Goal: Transaction & Acquisition: Download file/media

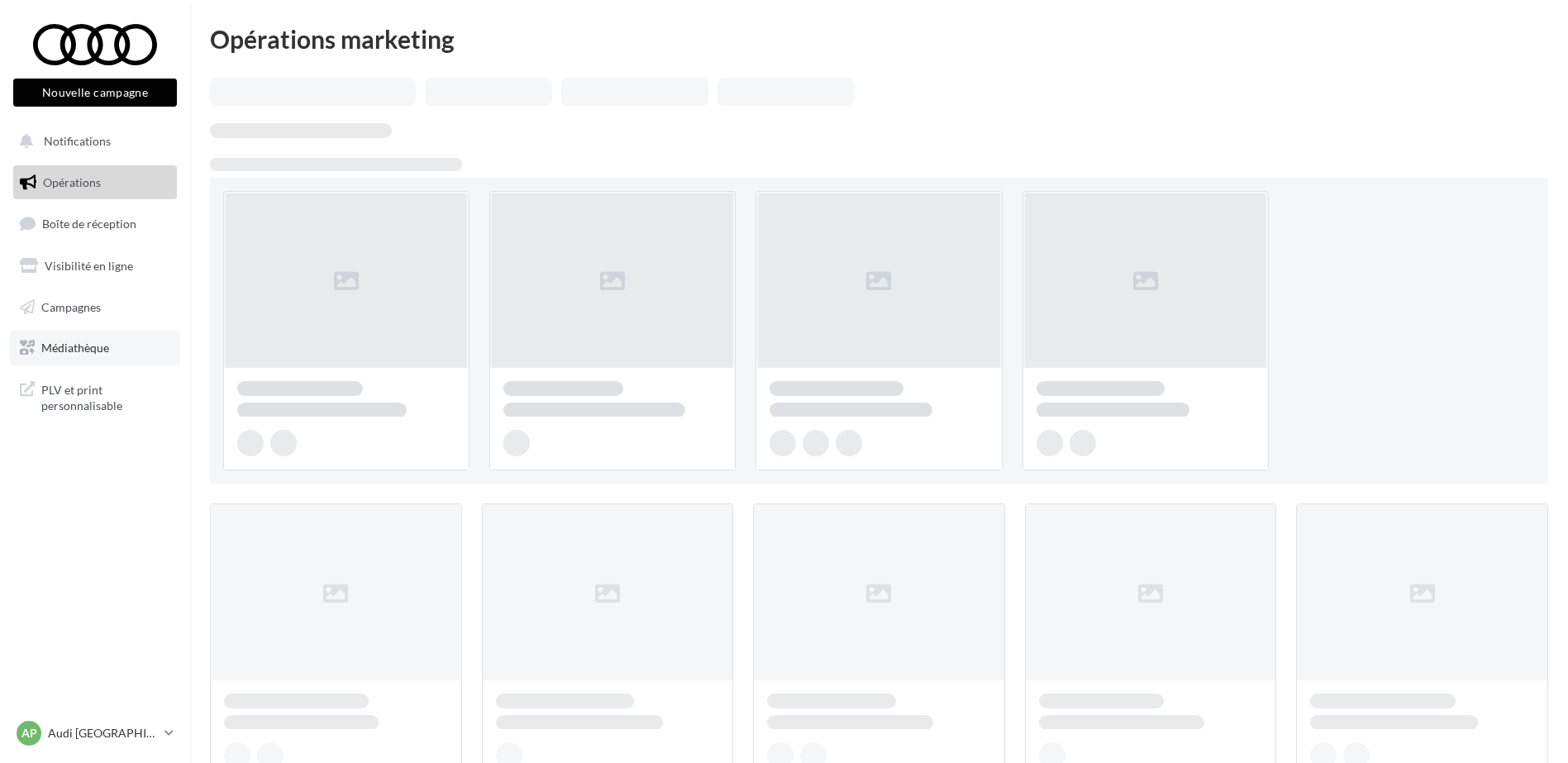
click at [118, 356] on link "Médiathèque" at bounding box center [95, 348] width 170 height 35
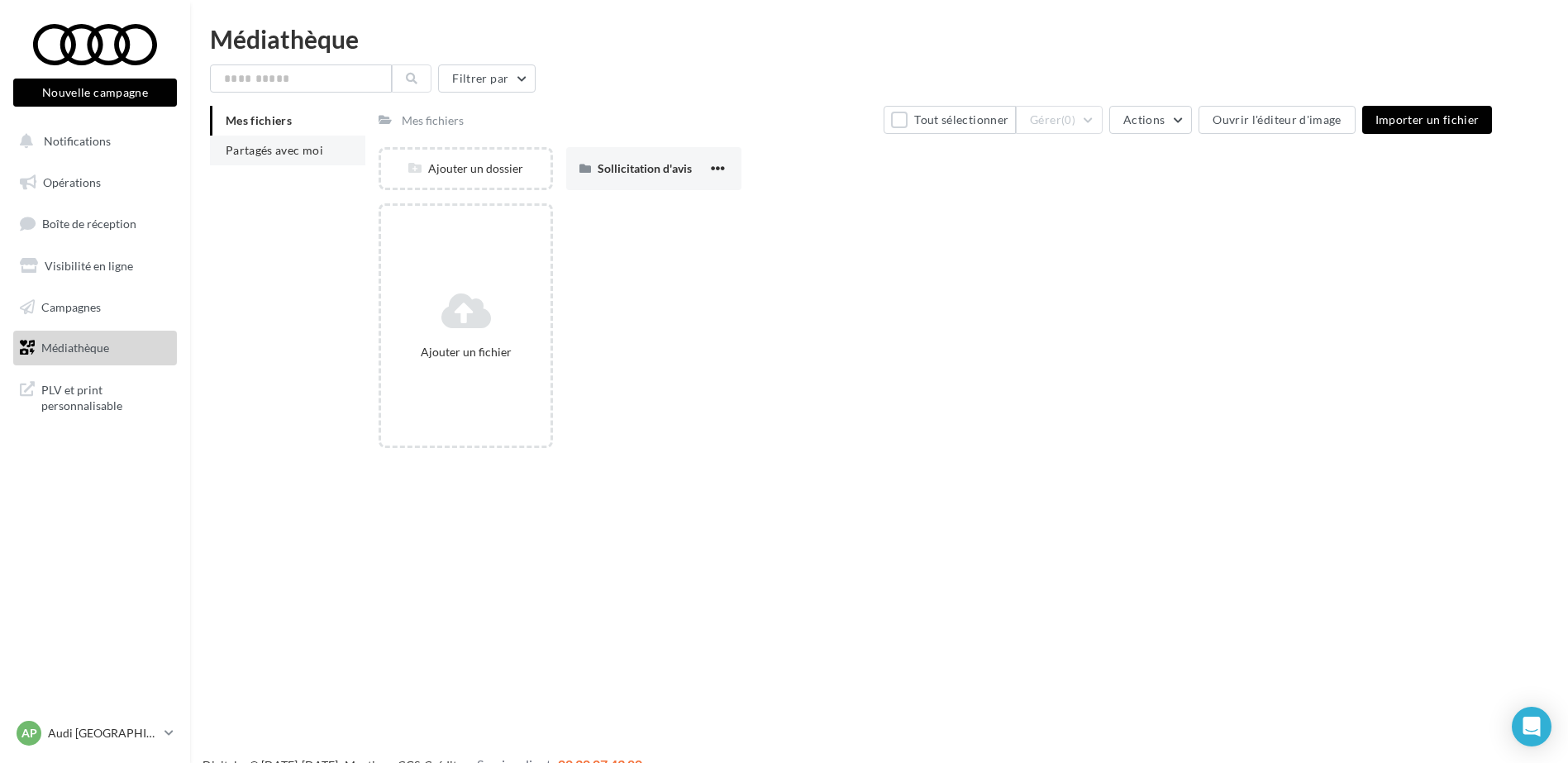
click at [281, 149] on span "Partagés avec moi" at bounding box center [274, 151] width 97 height 14
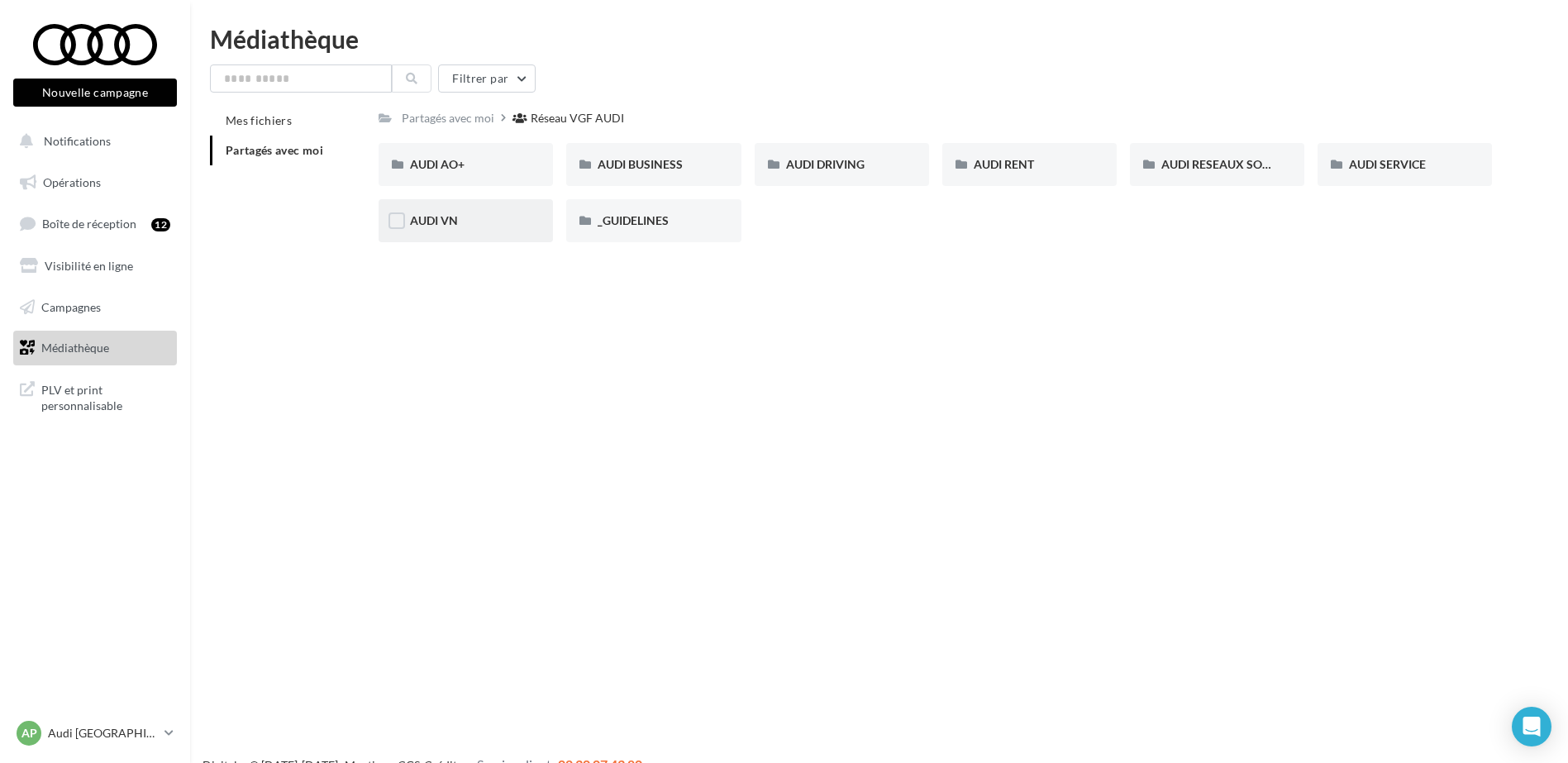
click at [489, 227] on div "AUDI VN" at bounding box center [466, 221] width 112 height 16
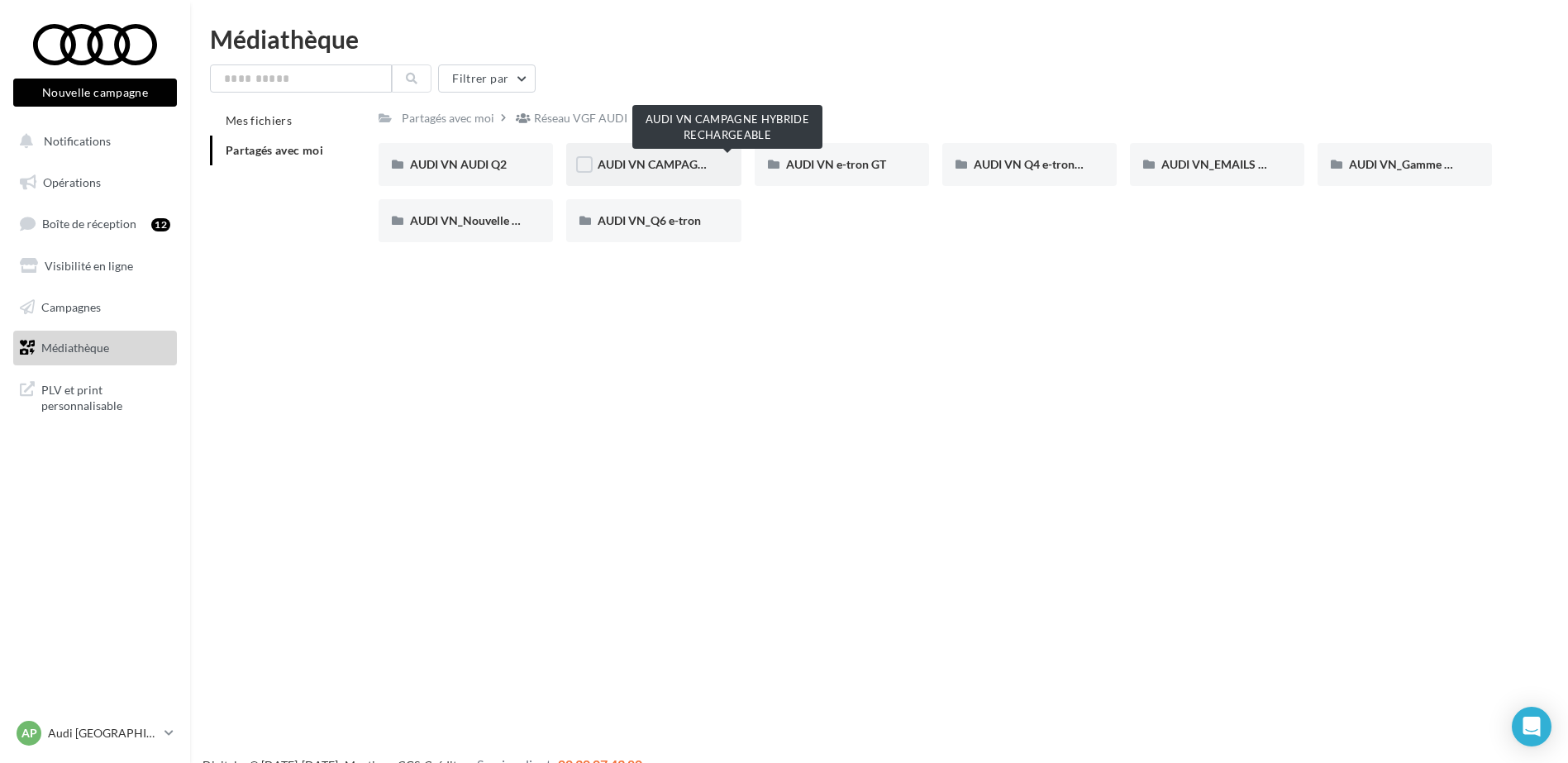
click at [652, 164] on span "AUDI VN CAMPAGNE HYBRIDE RECHARGEABLE" at bounding box center [728, 164] width 260 height 14
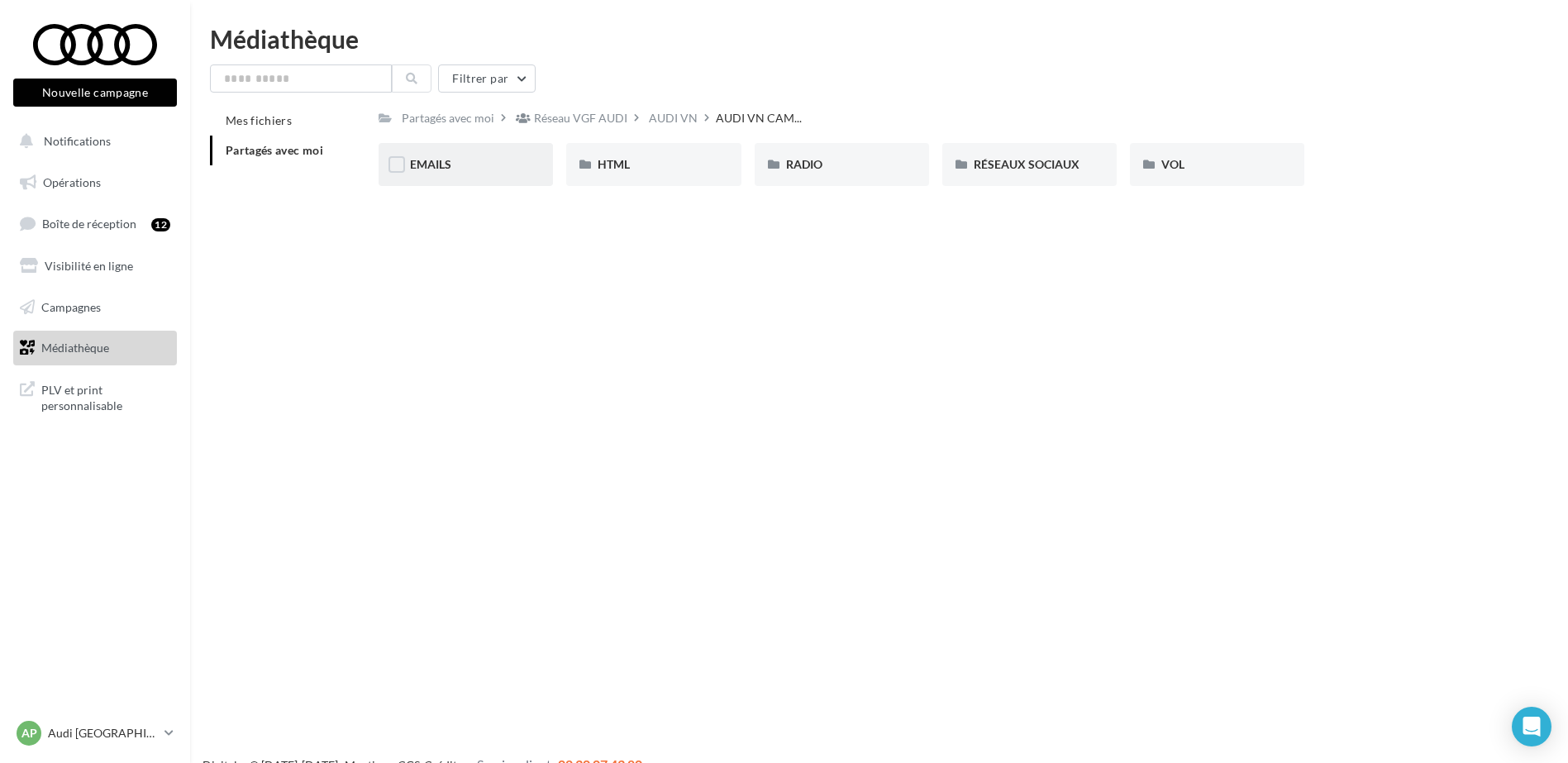
click at [463, 164] on div "EMAILS" at bounding box center [466, 164] width 112 height 16
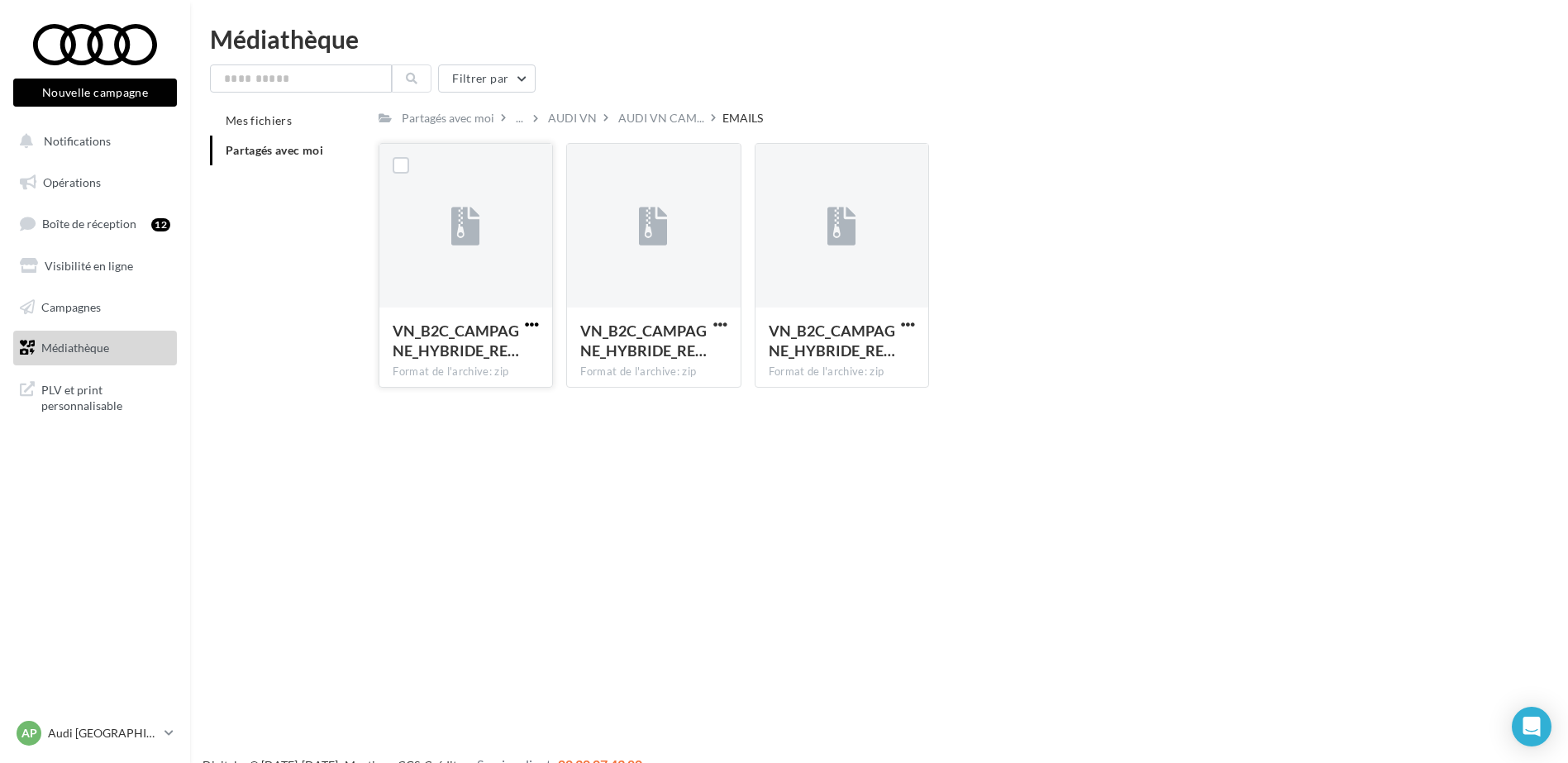
click at [536, 325] on span "button" at bounding box center [532, 325] width 14 height 14
click at [500, 345] on button "Télécharger" at bounding box center [459, 357] width 165 height 43
